Goal: Task Accomplishment & Management: Manage account settings

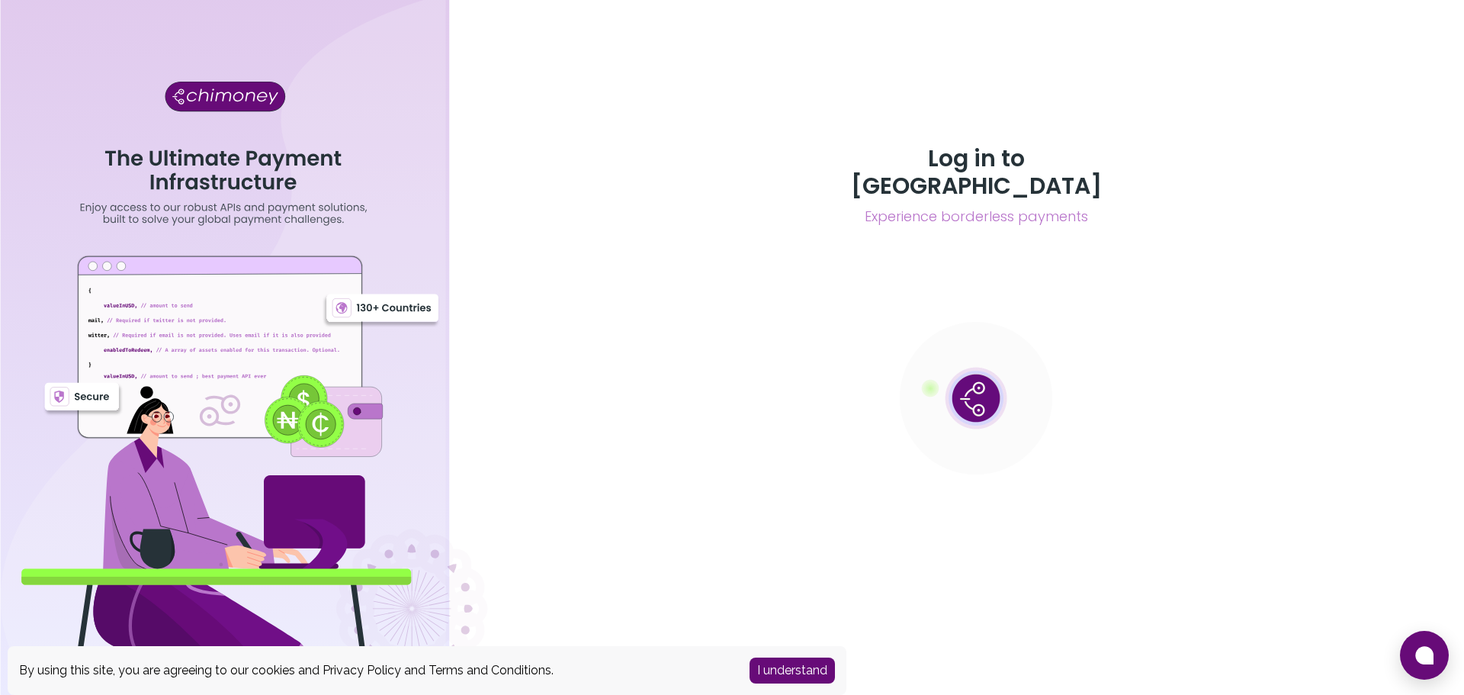
click at [783, 667] on button "I understand" at bounding box center [792, 670] width 85 height 26
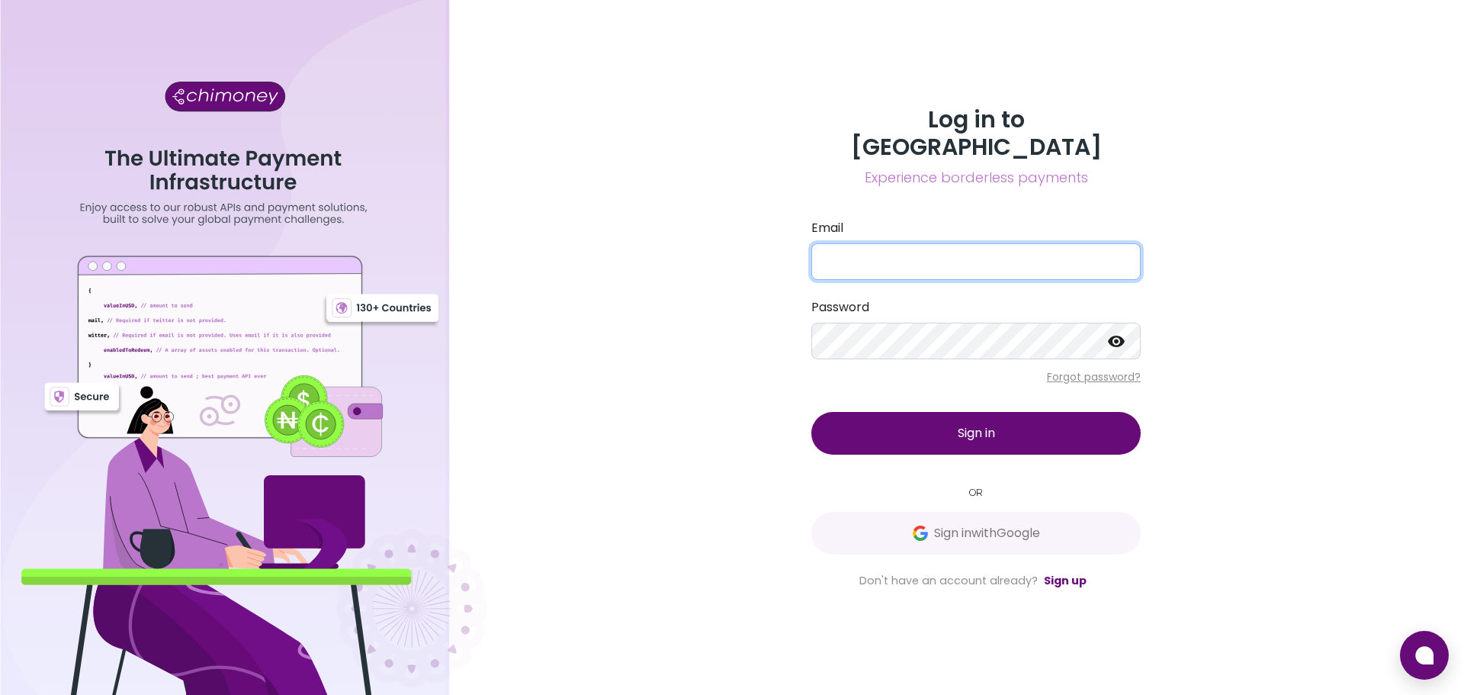
click at [905, 246] on input "Email" at bounding box center [975, 261] width 329 height 37
type input "coinbankcrypto2021@gmail.com"
click at [910, 420] on button "Sign in" at bounding box center [975, 433] width 329 height 43
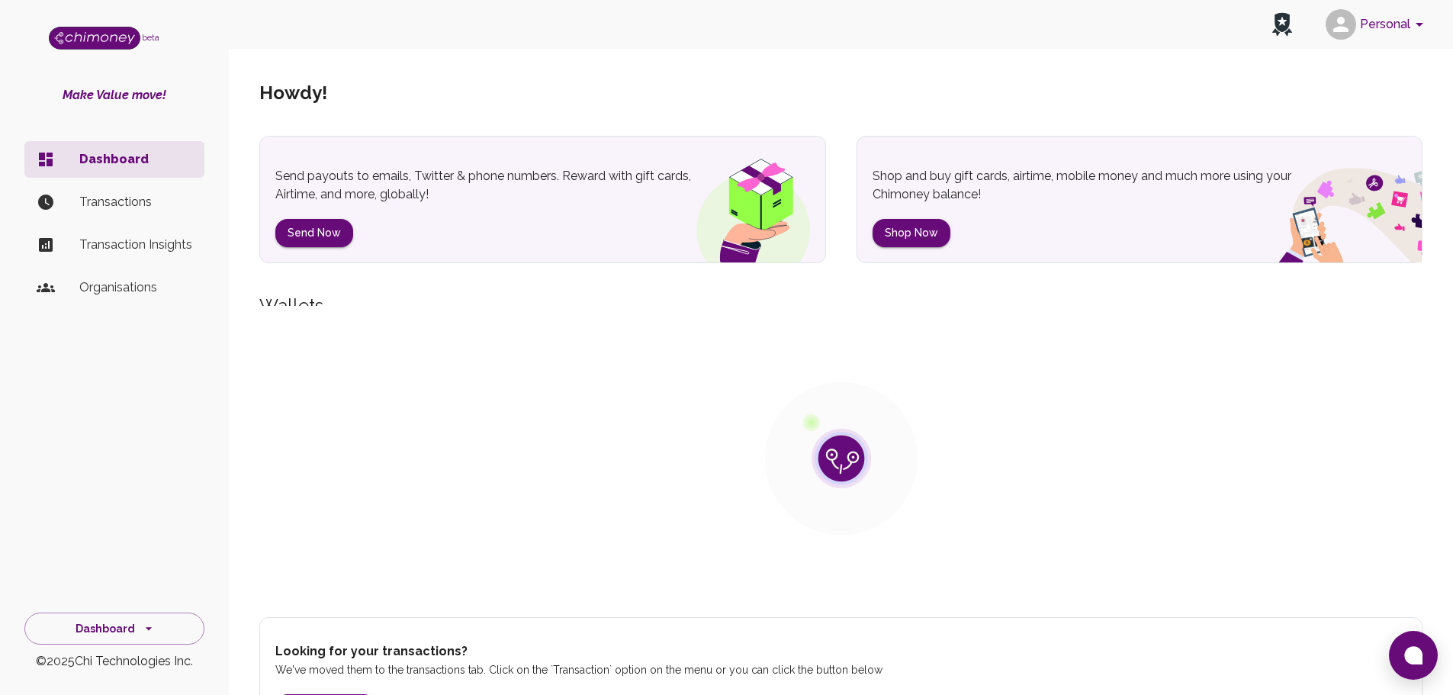
click at [1417, 27] on icon "account of current user" at bounding box center [1419, 24] width 18 height 18
click at [1392, 27] on button "Personal" at bounding box center [1376, 25] width 115 height 40
click at [1366, 24] on button "Personal" at bounding box center [1376, 25] width 115 height 40
